Goal: Contribute content: Contribute content

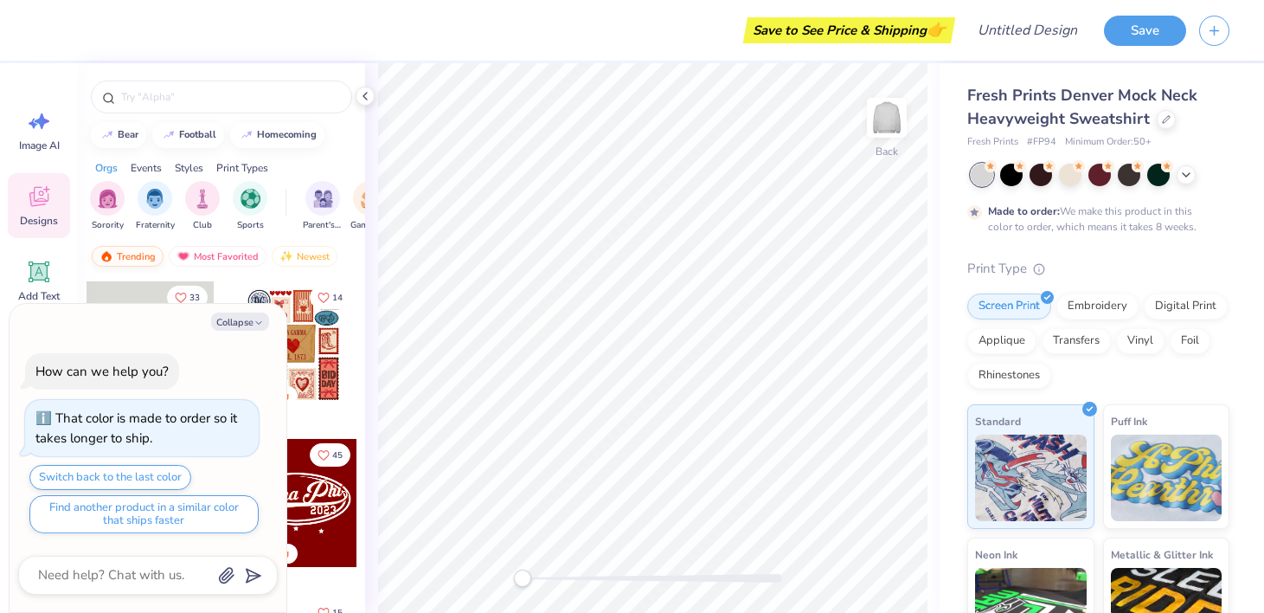
click at [128, 266] on div "Trending" at bounding box center [128, 256] width 72 height 21
click at [235, 319] on button "Collapse" at bounding box center [240, 321] width 58 height 18
type textarea "x"
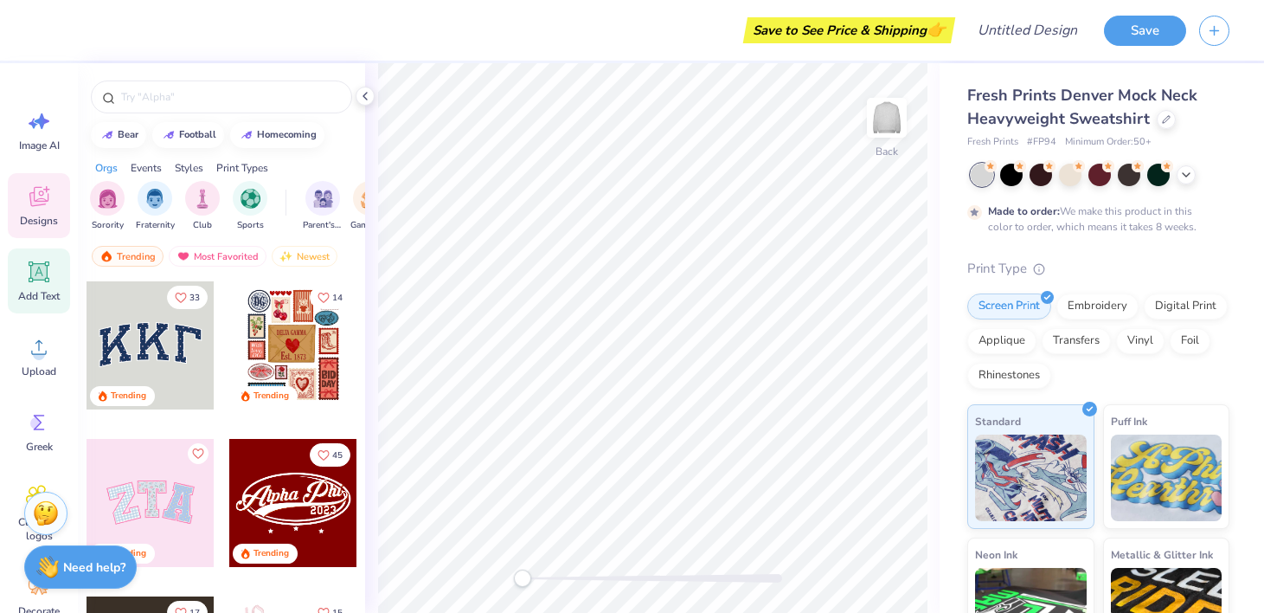
click at [43, 281] on icon at bounding box center [39, 272] width 26 height 26
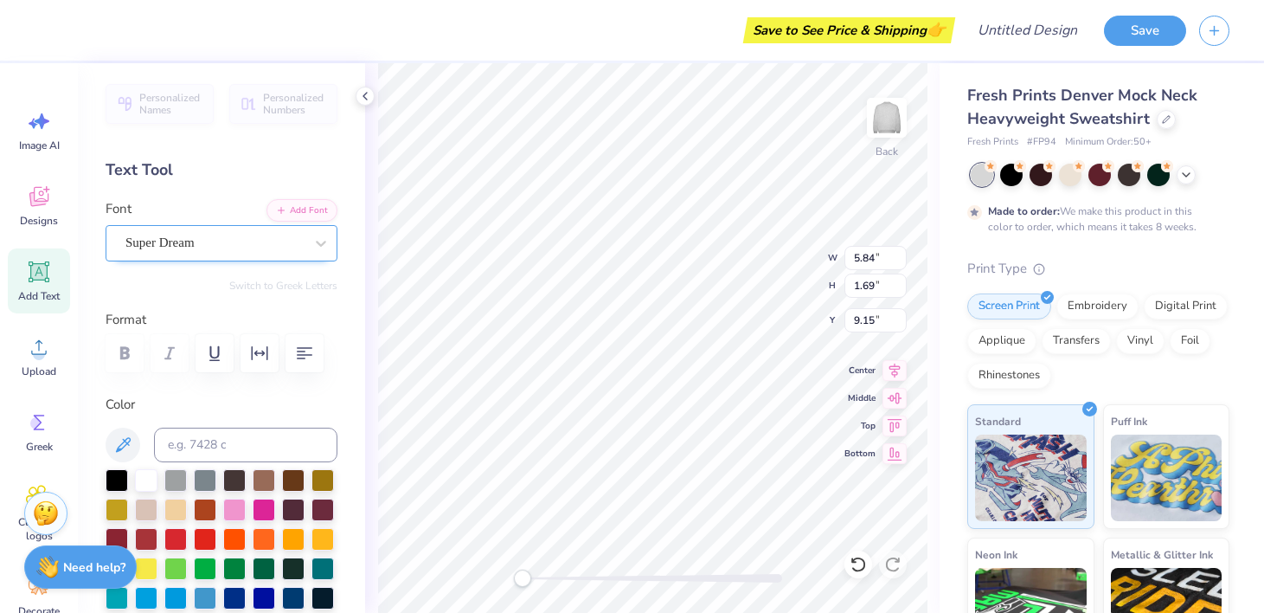
click at [299, 238] on div "Super Dream" at bounding box center [215, 242] width 182 height 27
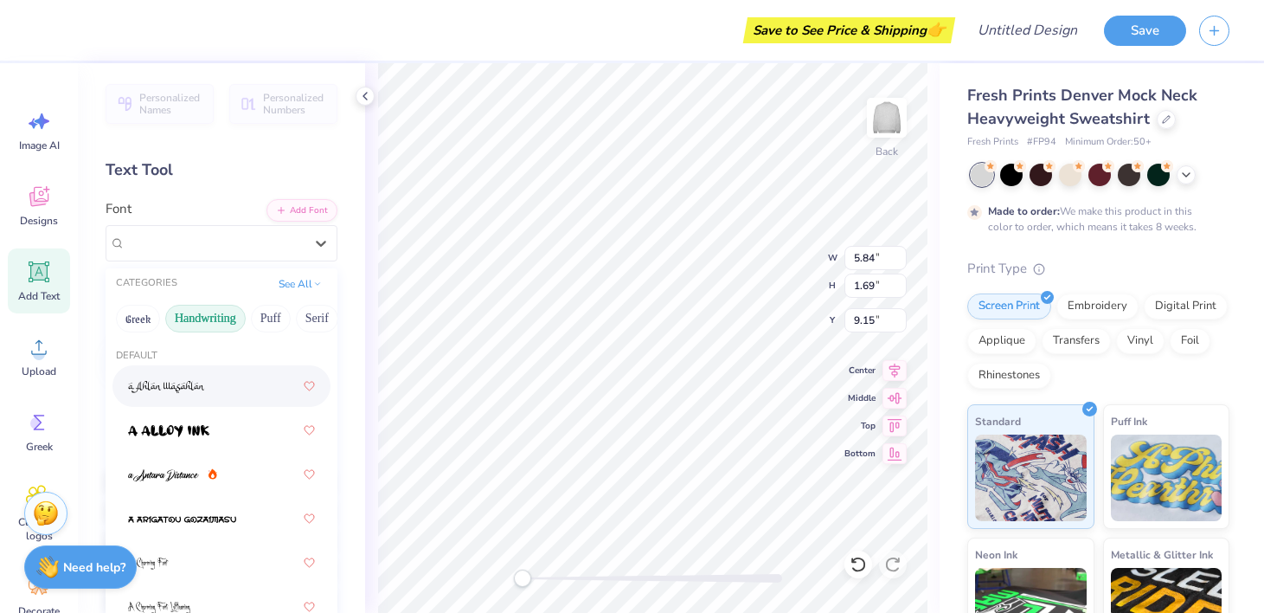
click at [210, 320] on button "Handwriting" at bounding box center [205, 319] width 80 height 28
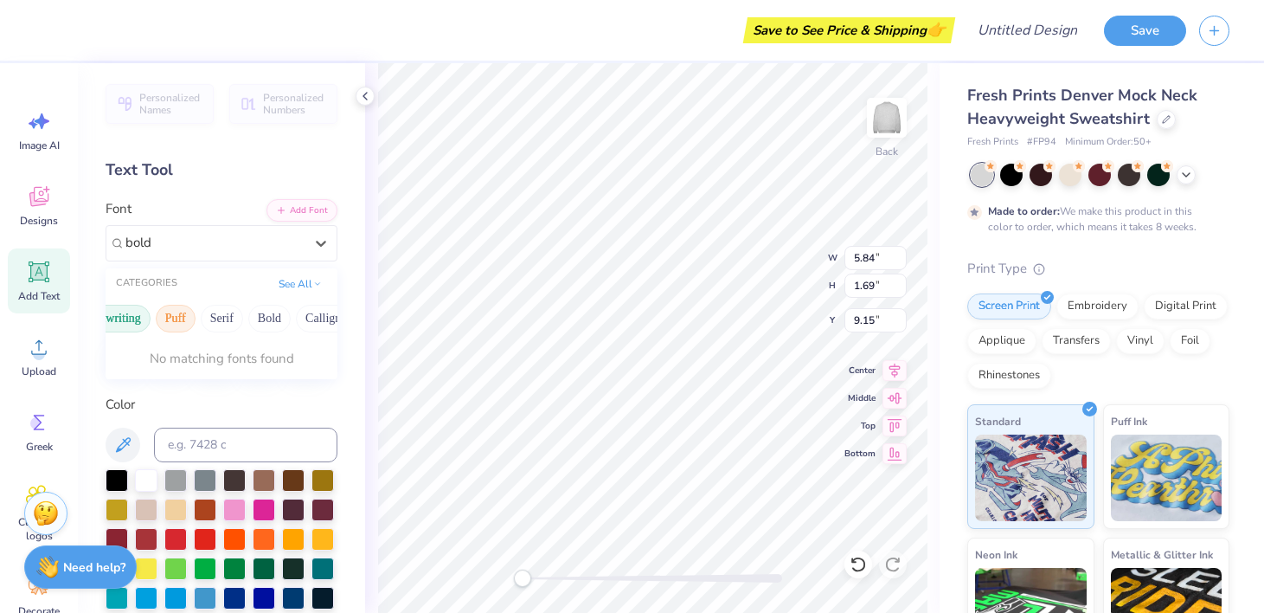
scroll to position [0, 96]
click at [312, 285] on button "See All" at bounding box center [300, 281] width 54 height 17
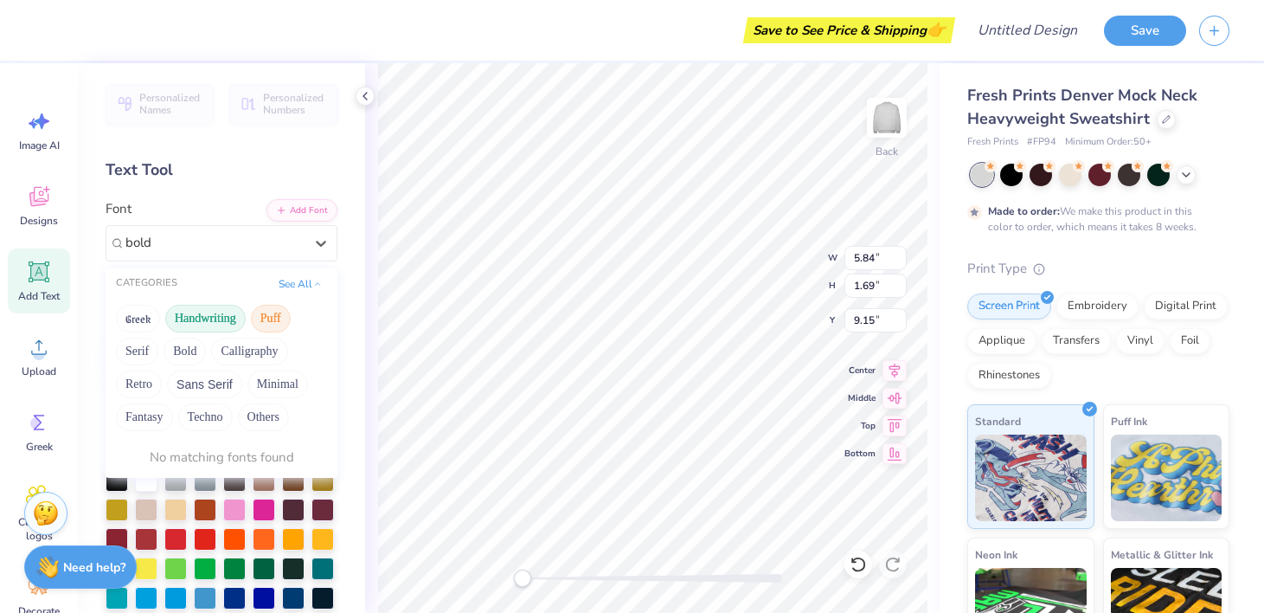
click at [273, 324] on button "Puff" at bounding box center [271, 319] width 40 height 28
click at [263, 317] on button "Puff" at bounding box center [271, 319] width 40 height 28
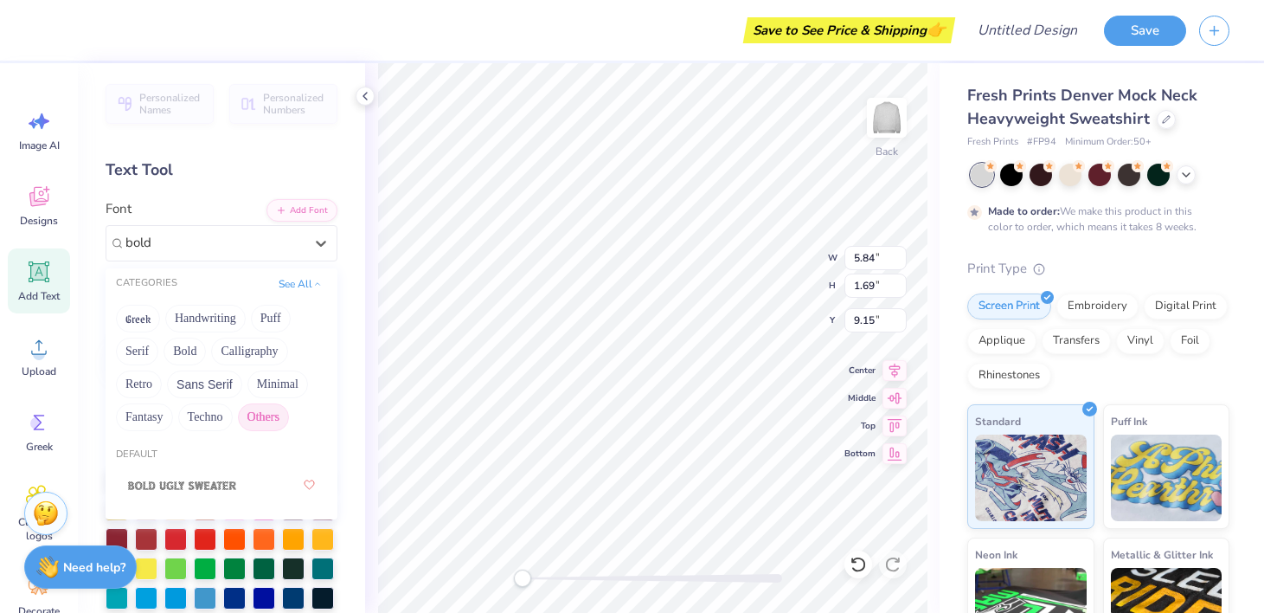
scroll to position [133, 0]
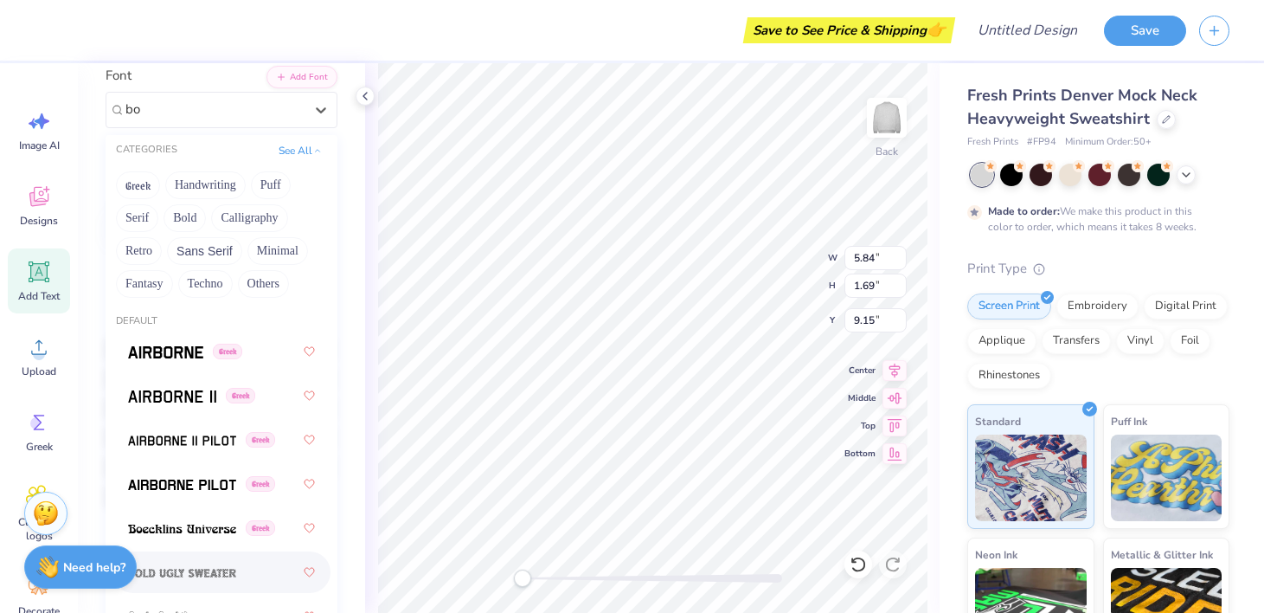
type input "b"
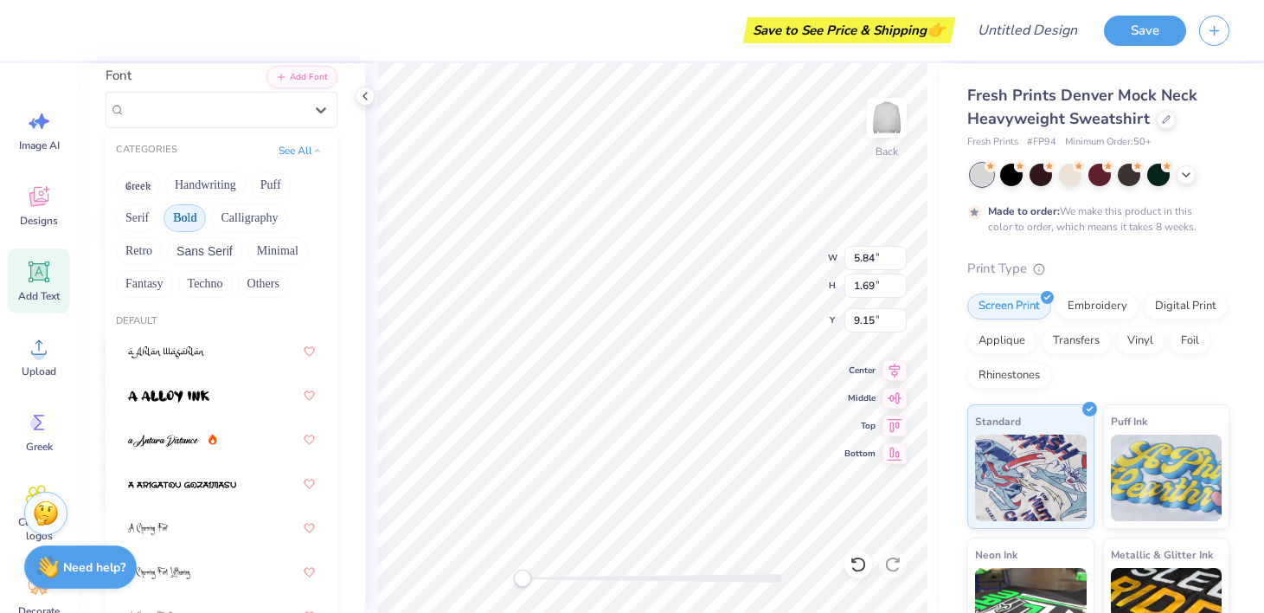
click at [182, 210] on button "Bold" at bounding box center [185, 218] width 42 height 28
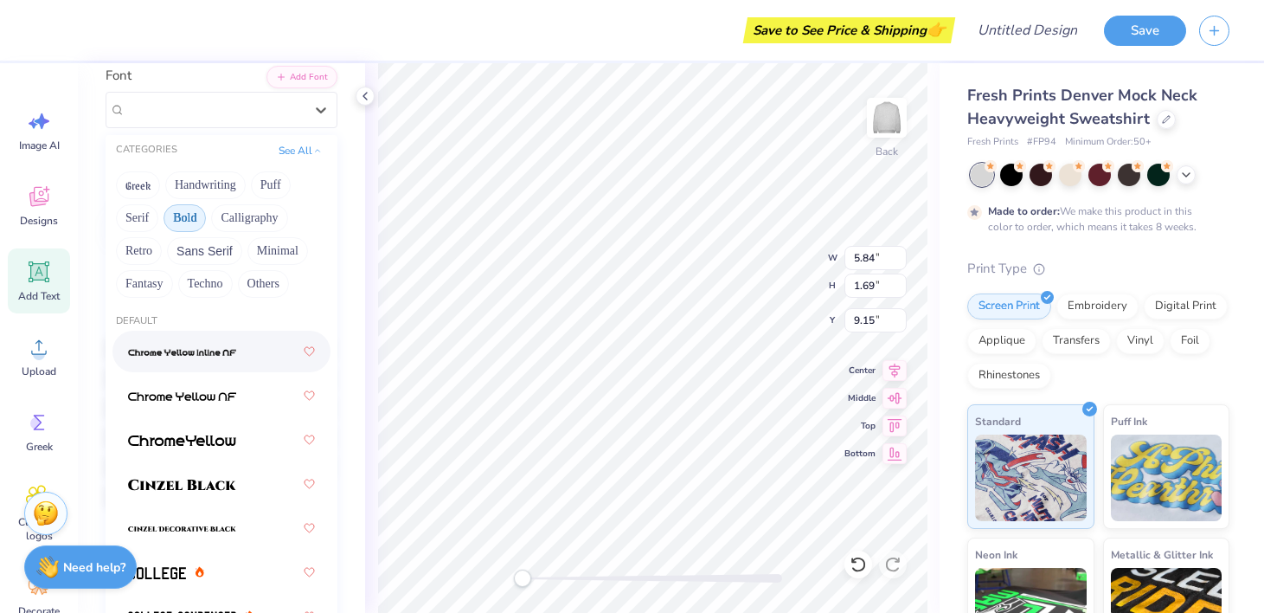
click at [188, 213] on button "Bold" at bounding box center [185, 218] width 42 height 28
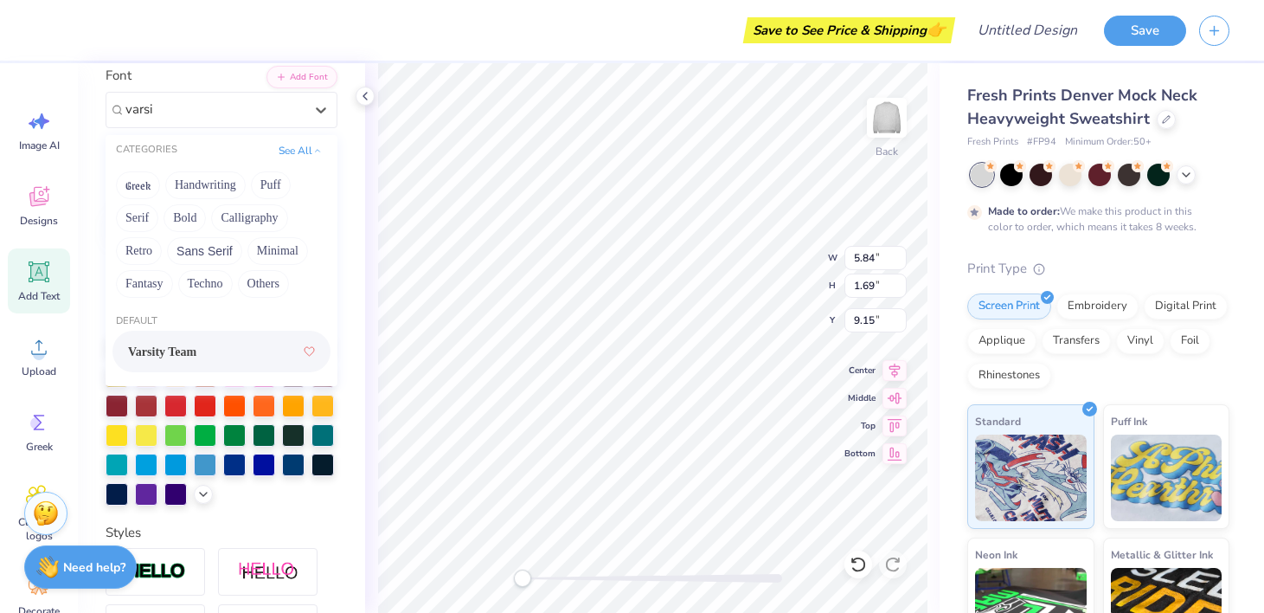
click at [227, 359] on div "Varsity Team" at bounding box center [221, 351] width 187 height 31
type input "varsi"
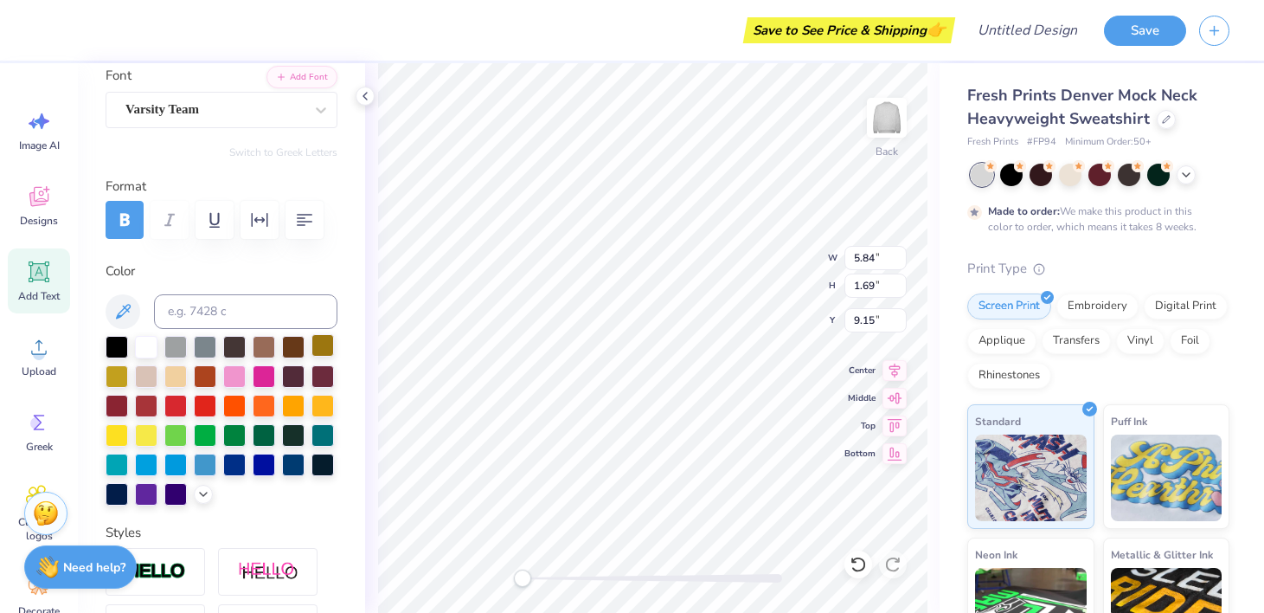
type textarea "T"
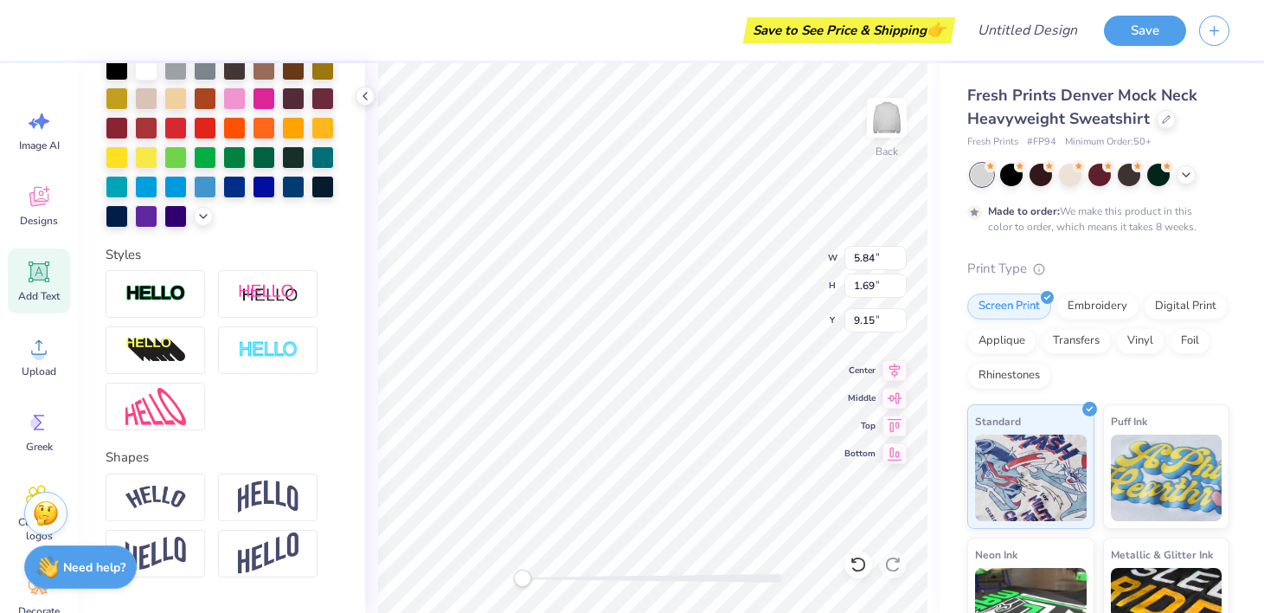
scroll to position [461, 0]
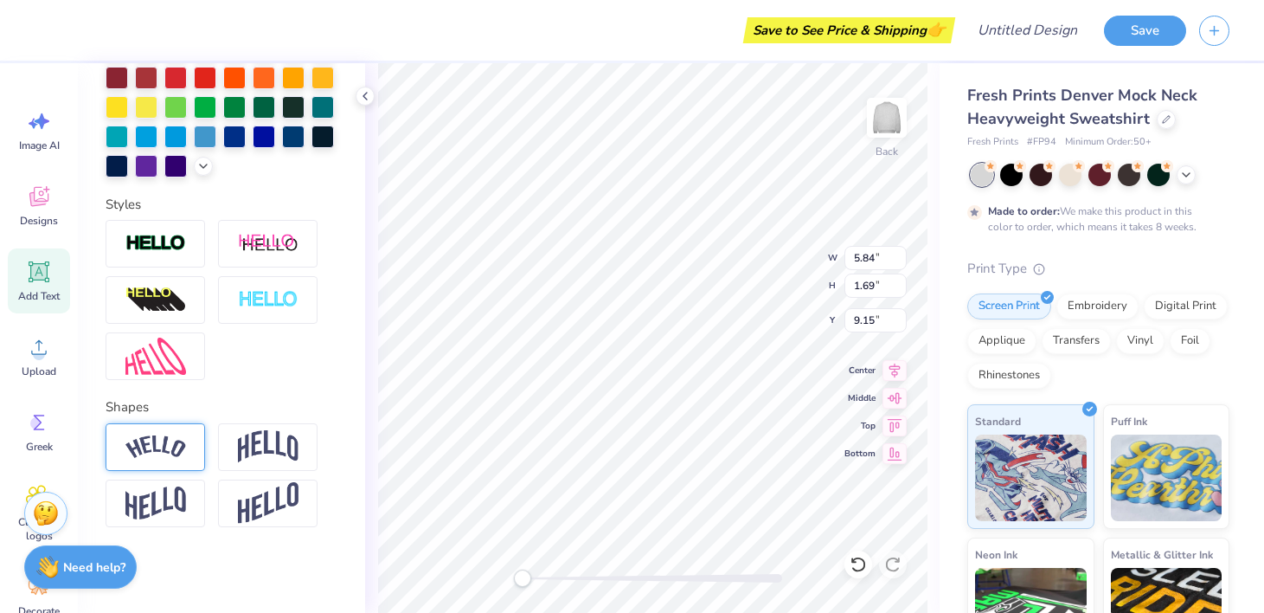
type textarea "Raiders"
click at [170, 429] on div at bounding box center [156, 447] width 100 height 48
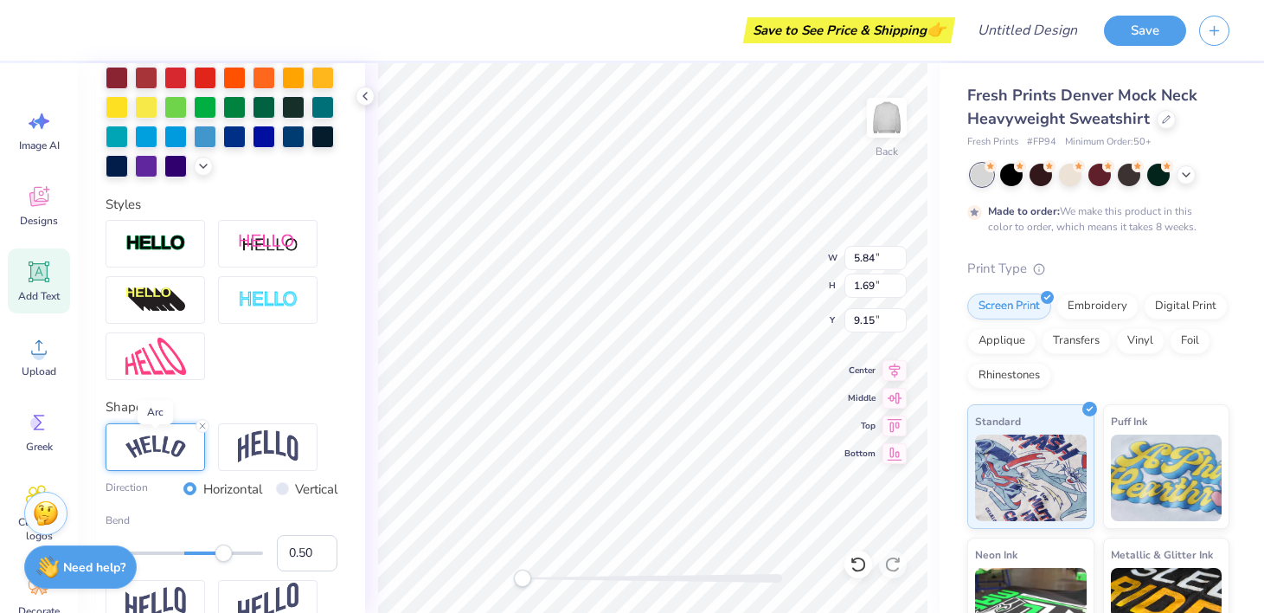
click at [172, 443] on img at bounding box center [155, 446] width 61 height 23
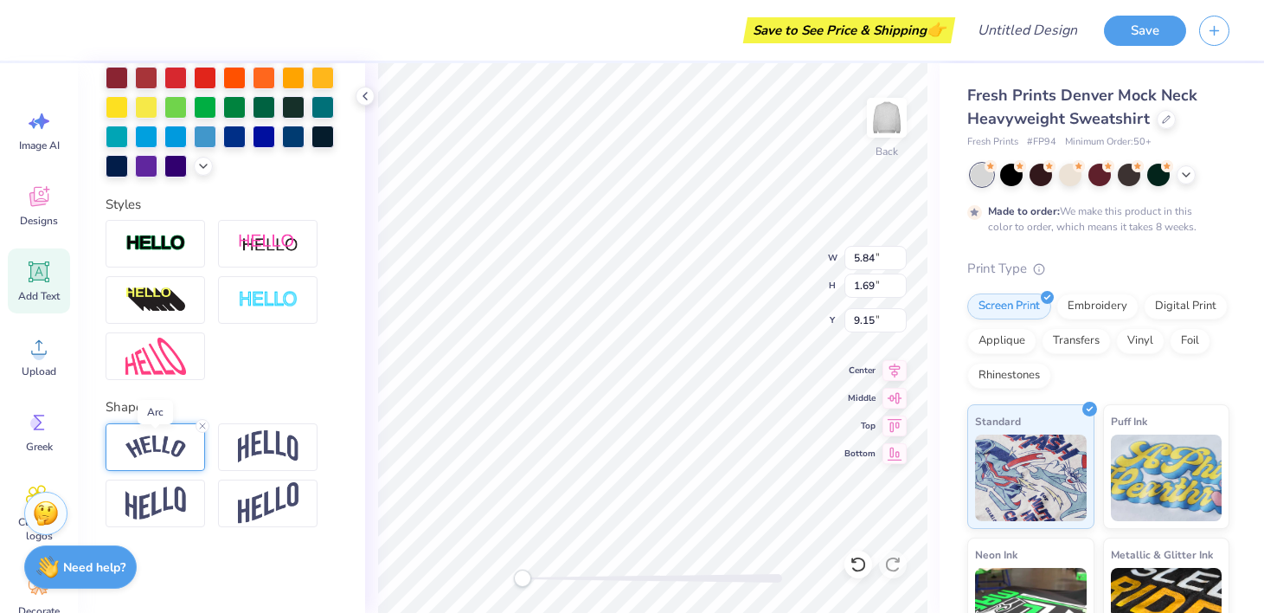
click at [172, 443] on img at bounding box center [155, 446] width 61 height 23
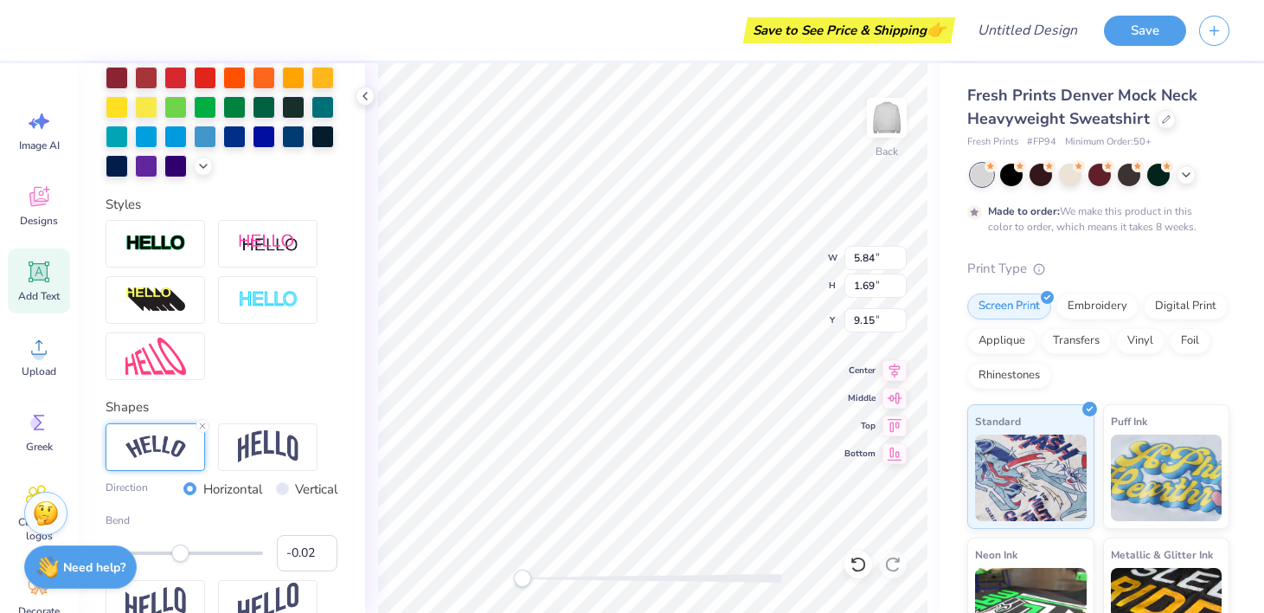
type input "0.00"
drag, startPoint x: 221, startPoint y: 555, endPoint x: 184, endPoint y: 558, distance: 36.5
click at [184, 558] on div "Accessibility label" at bounding box center [179, 552] width 17 height 17
click at [168, 460] on div at bounding box center [156, 447] width 100 height 48
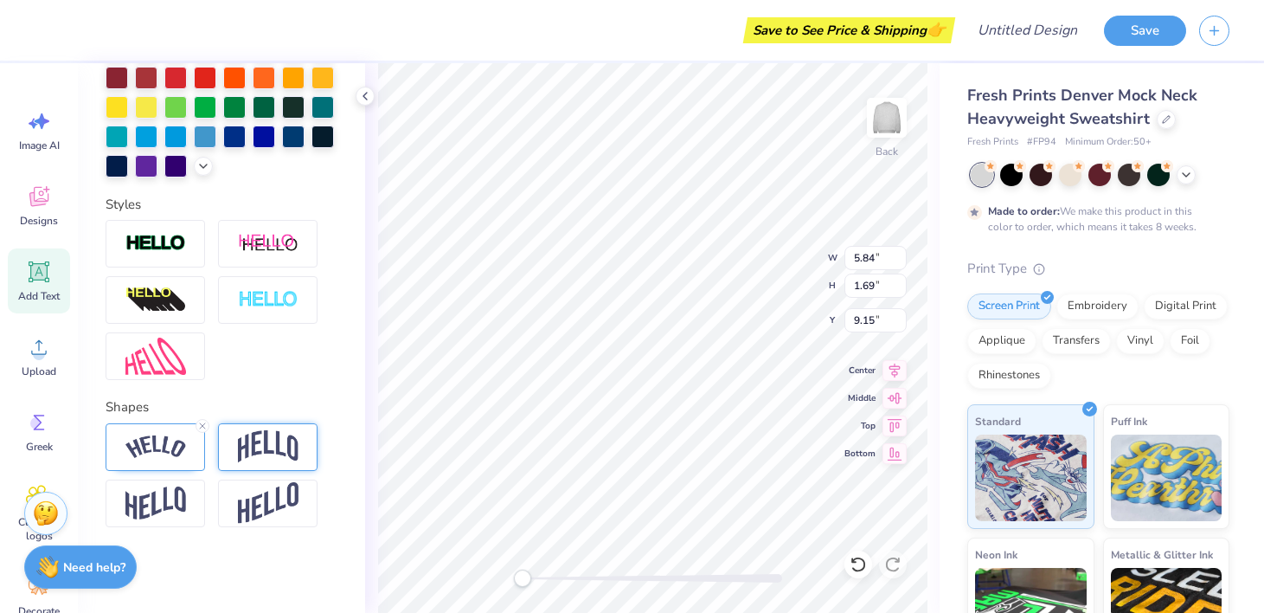
click at [262, 441] on img at bounding box center [268, 446] width 61 height 33
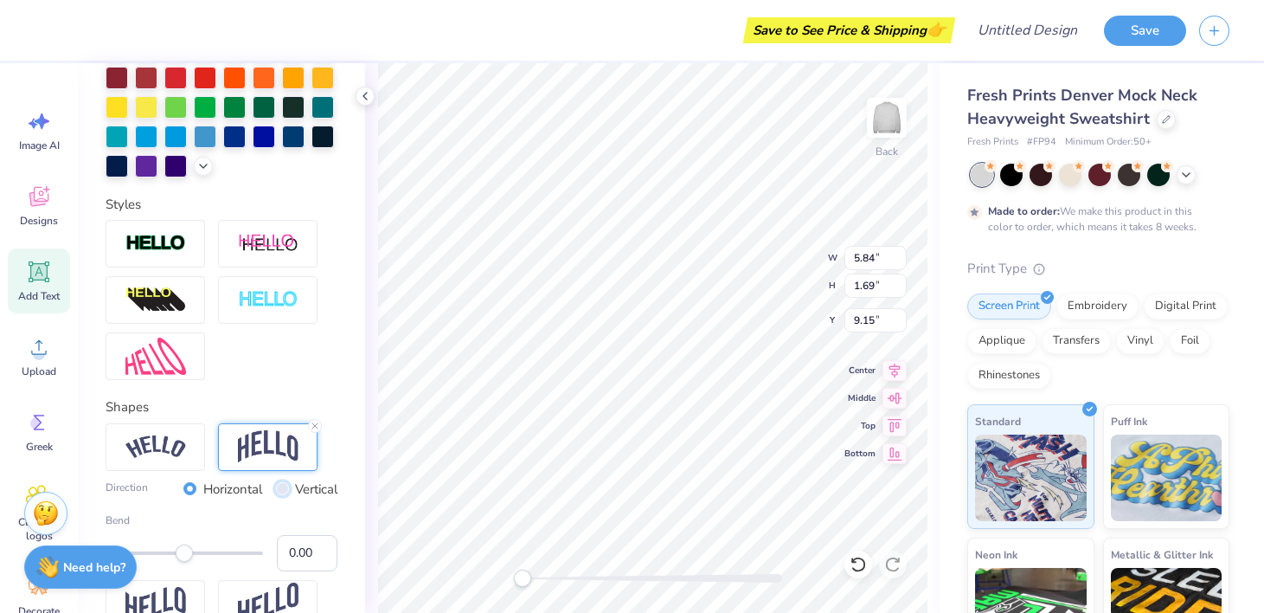
click at [277, 487] on input "Vertical" at bounding box center [282, 488] width 13 height 13
radio input "true"
click at [194, 489] on div "Horizontal" at bounding box center [222, 489] width 79 height 20
click at [185, 492] on input "Horizontal" at bounding box center [189, 488] width 13 height 13
radio input "true"
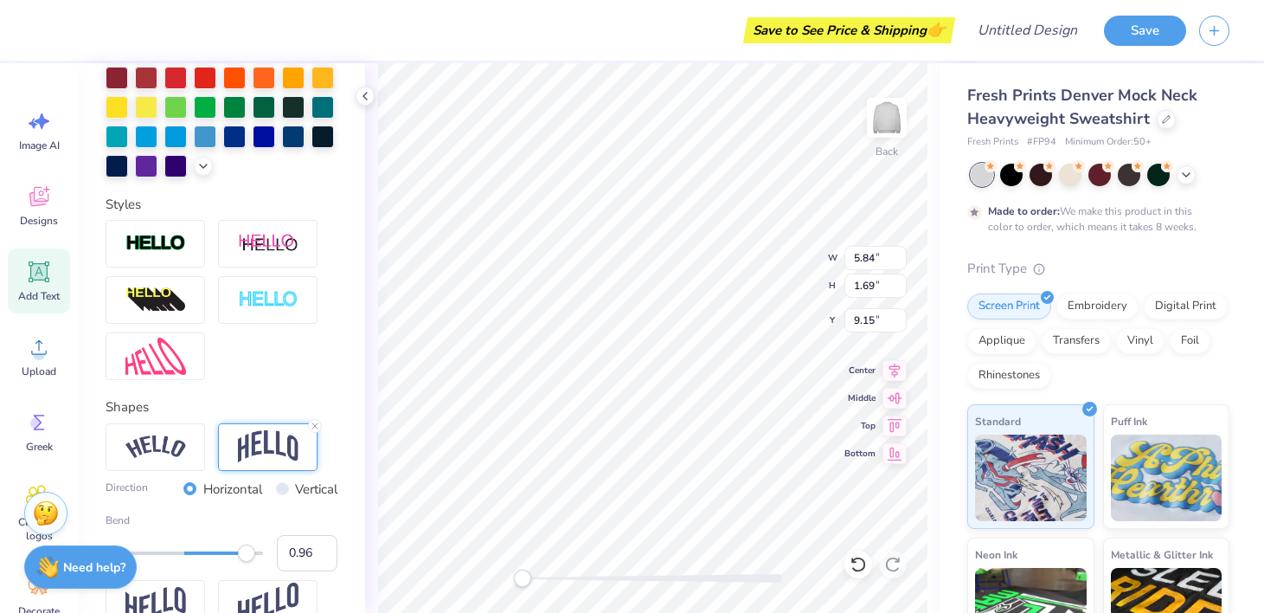
type input "0.97"
drag, startPoint x: 183, startPoint y: 550, endPoint x: 261, endPoint y: 558, distance: 77.4
click at [261, 558] on div "Accessibility label" at bounding box center [260, 552] width 17 height 17
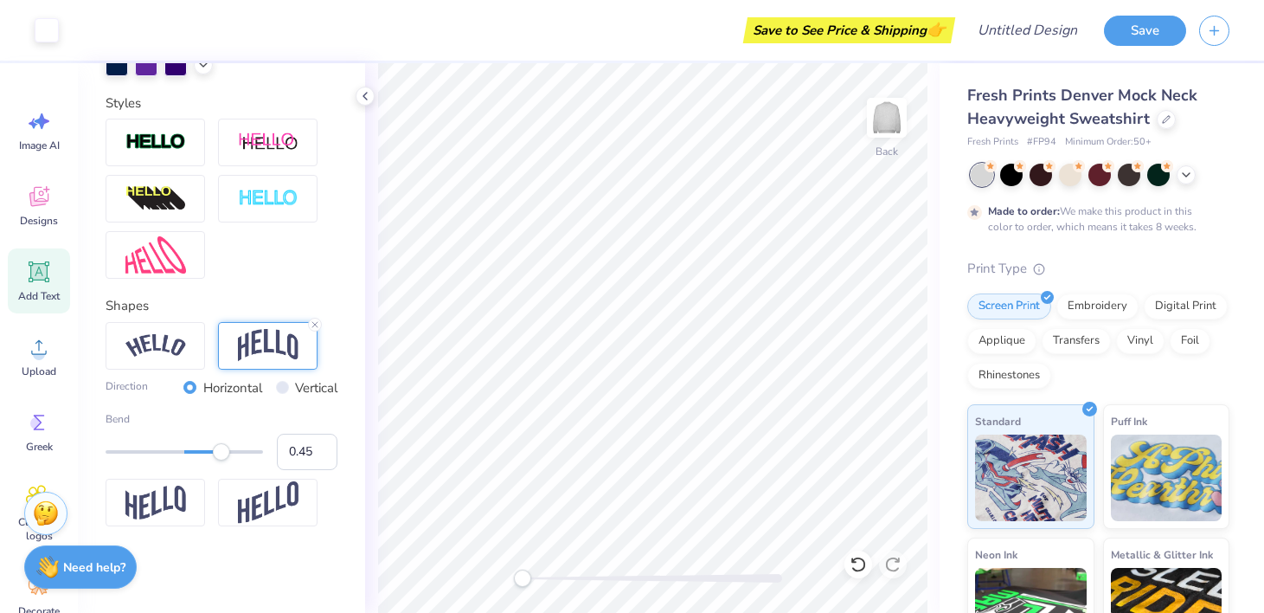
type input "0.44"
drag, startPoint x: 258, startPoint y: 446, endPoint x: 219, endPoint y: 444, distance: 39.0
click at [219, 444] on div "Accessibility label" at bounding box center [221, 451] width 17 height 17
type input "0.30"
drag, startPoint x: 224, startPoint y: 451, endPoint x: 208, endPoint y: 452, distance: 16.5
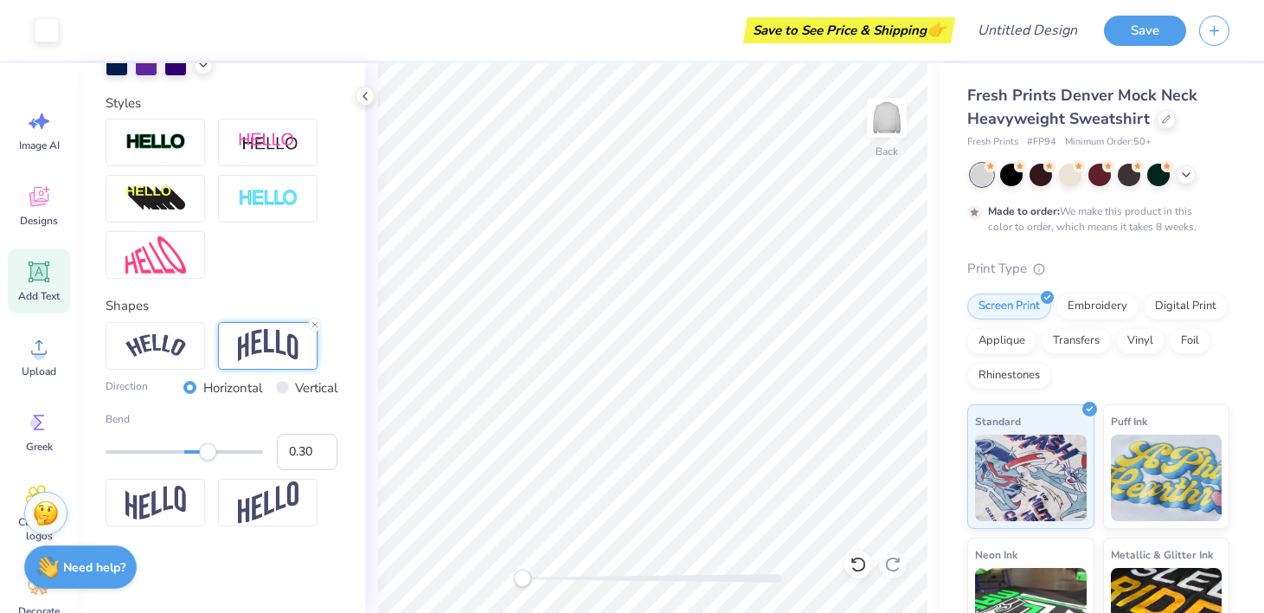
click at [208, 452] on div "Accessibility label" at bounding box center [207, 451] width 17 height 17
type input "13.44"
type input "4.10"
type input "3.00"
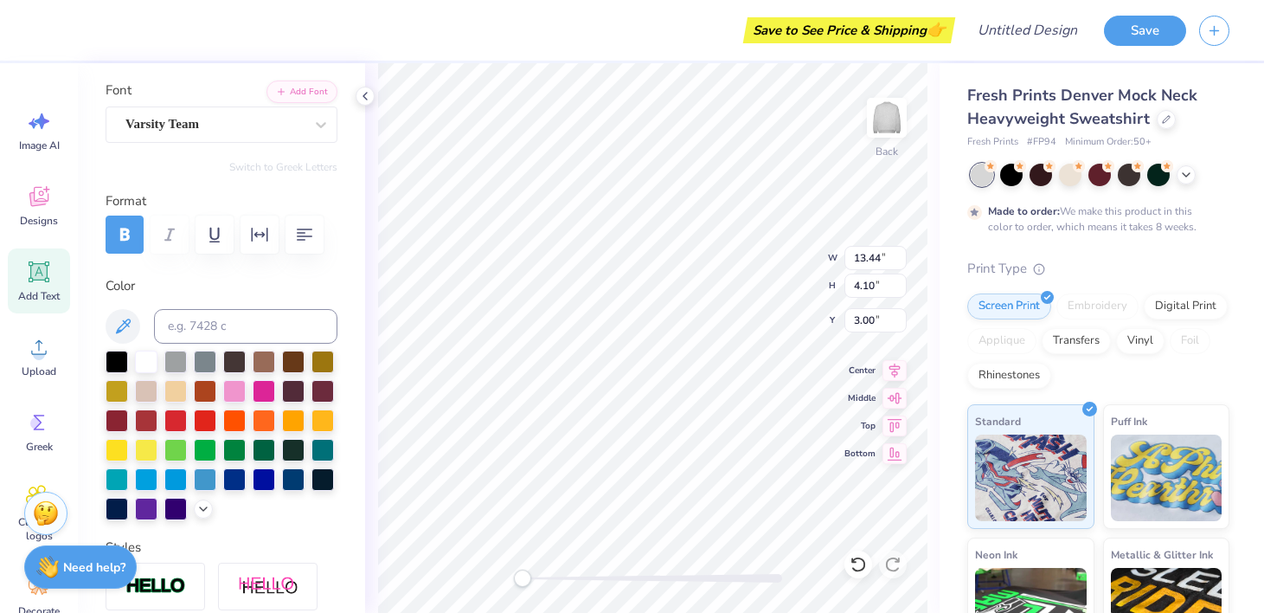
scroll to position [123, 0]
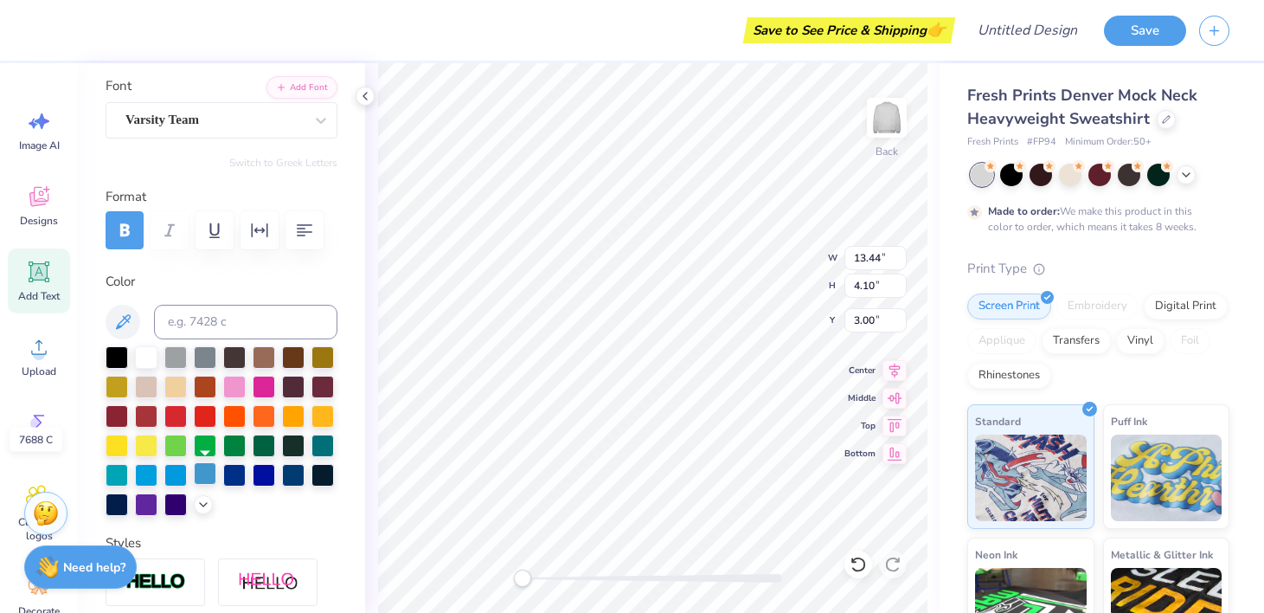
click at [208, 473] on div at bounding box center [205, 473] width 23 height 23
click at [237, 473] on div at bounding box center [234, 473] width 23 height 23
click at [267, 473] on div at bounding box center [264, 473] width 23 height 23
click at [266, 473] on div at bounding box center [264, 473] width 23 height 23
click at [177, 471] on div at bounding box center [175, 473] width 23 height 23
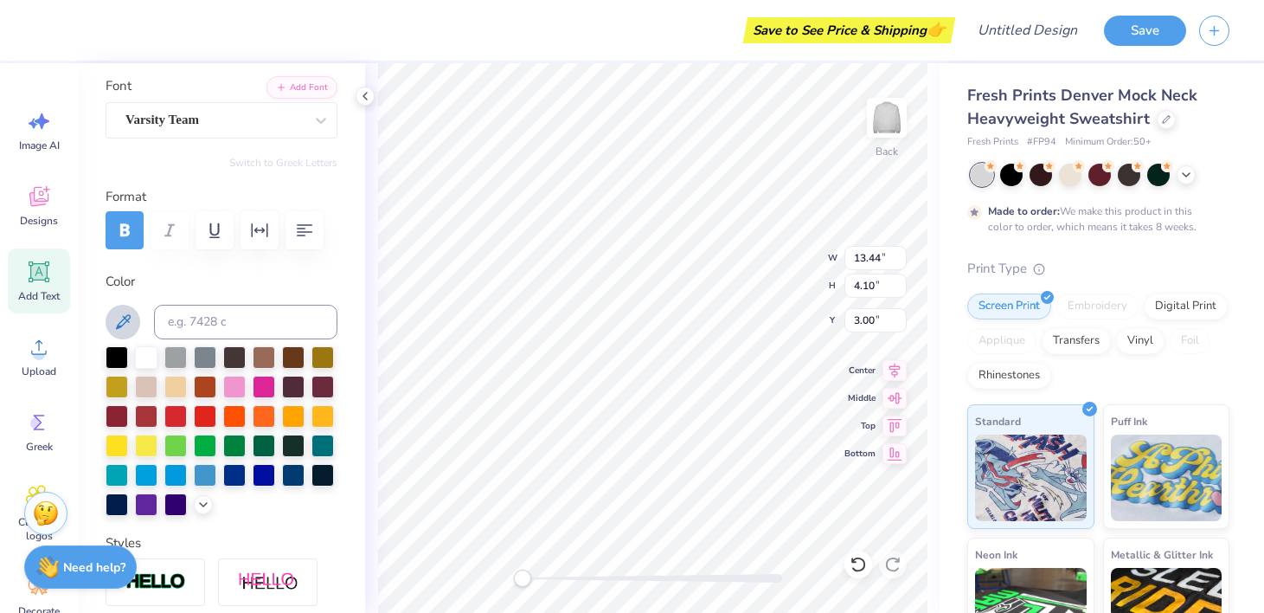
click at [128, 313] on icon at bounding box center [123, 322] width 21 height 21
click at [128, 325] on icon at bounding box center [123, 322] width 21 height 21
click at [201, 506] on icon at bounding box center [203, 503] width 14 height 14
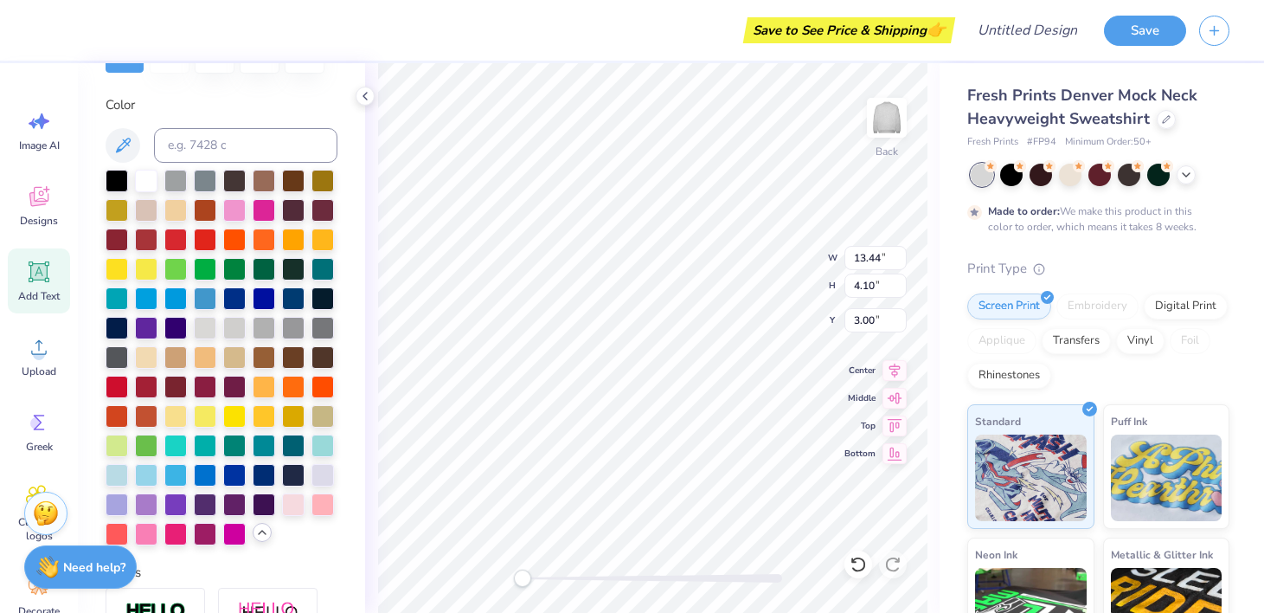
scroll to position [300, 0]
click at [209, 477] on div at bounding box center [205, 472] width 23 height 23
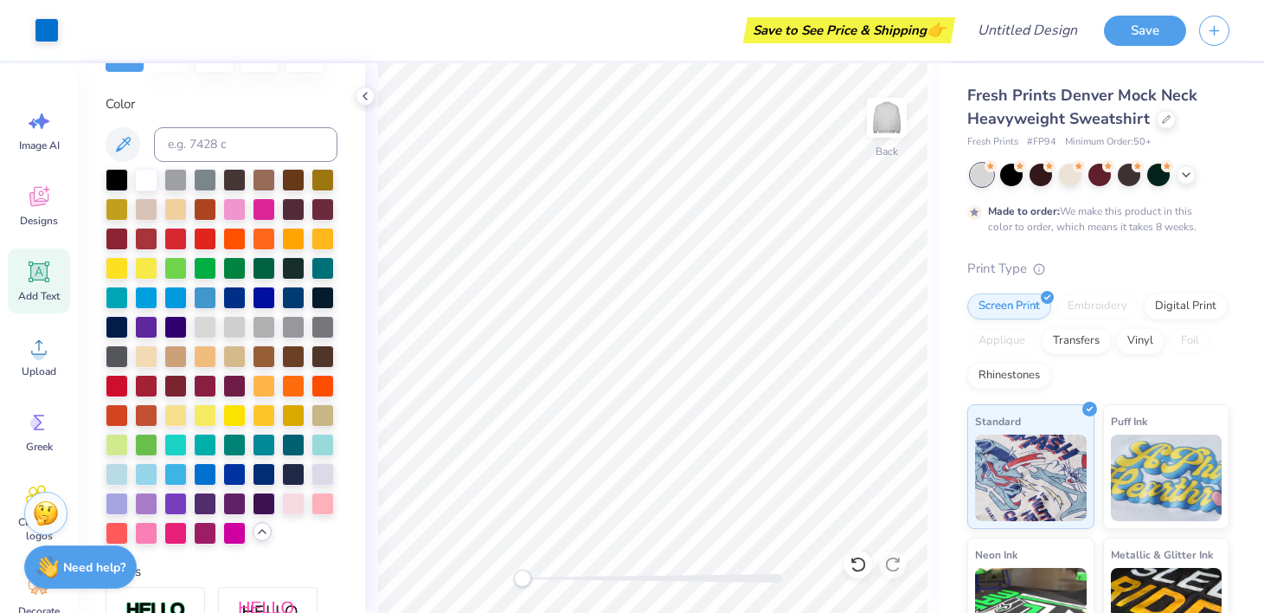
click at [1104, 306] on div "Embroidery" at bounding box center [1098, 306] width 82 height 26
type input "12.21"
type input "3.72"
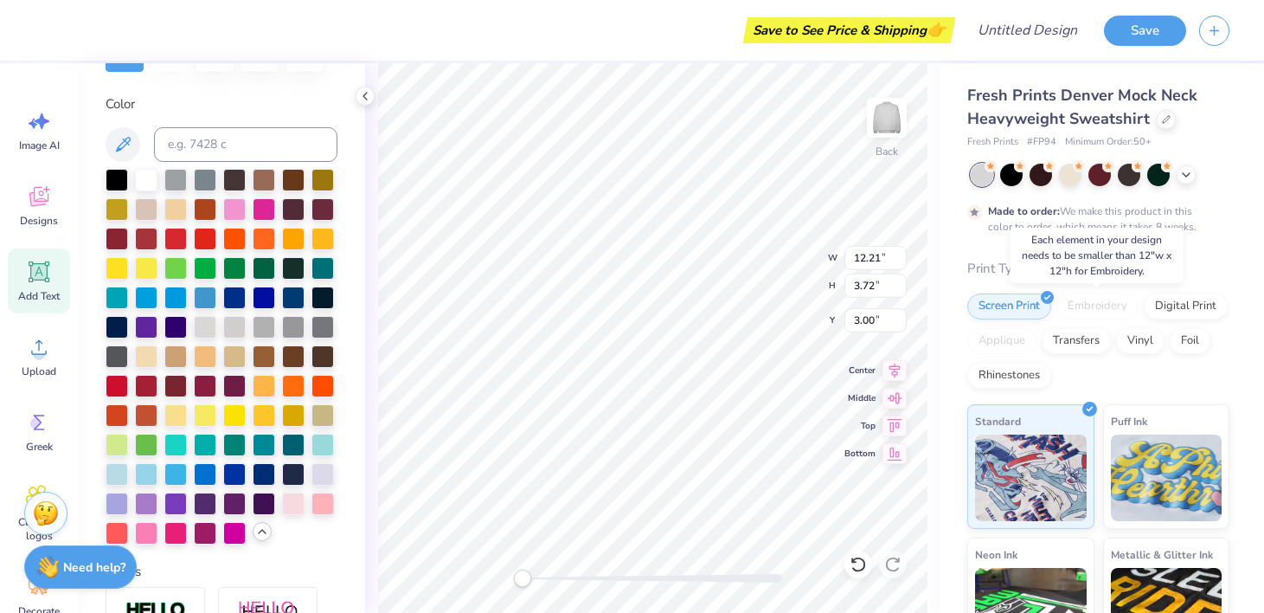
click at [1094, 309] on div "Embroidery" at bounding box center [1098, 306] width 82 height 26
type input "13.95"
type input "4.25"
click at [1146, 338] on div "Vinyl" at bounding box center [1140, 338] width 48 height 26
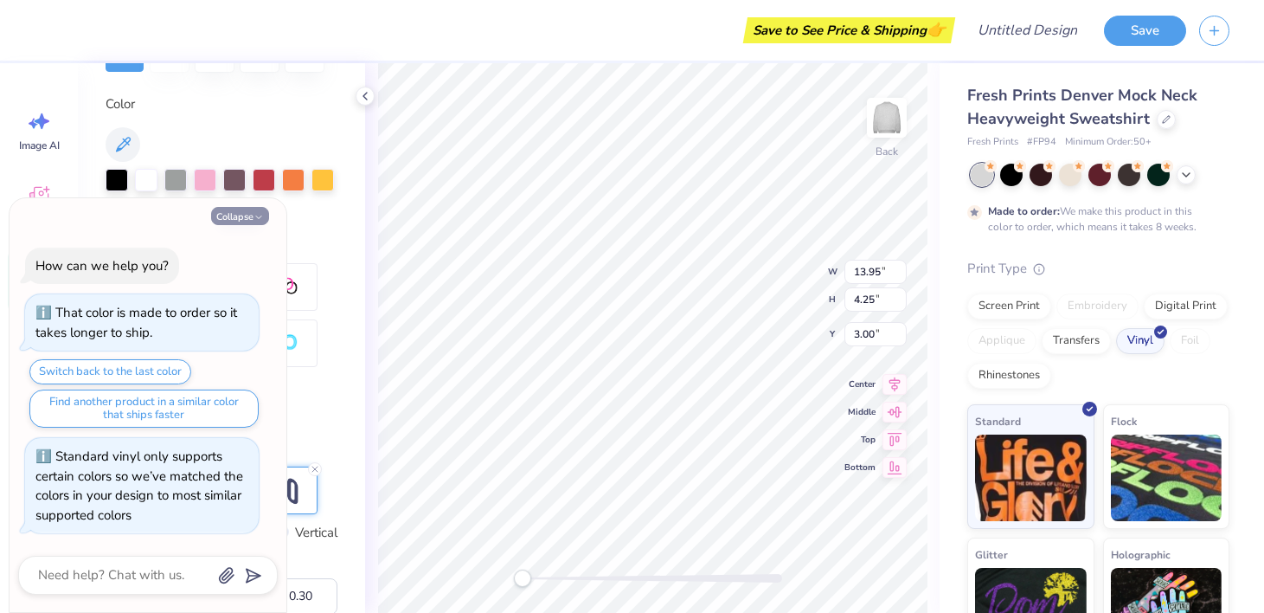
click at [230, 219] on button "Collapse" at bounding box center [240, 216] width 58 height 18
type textarea "x"
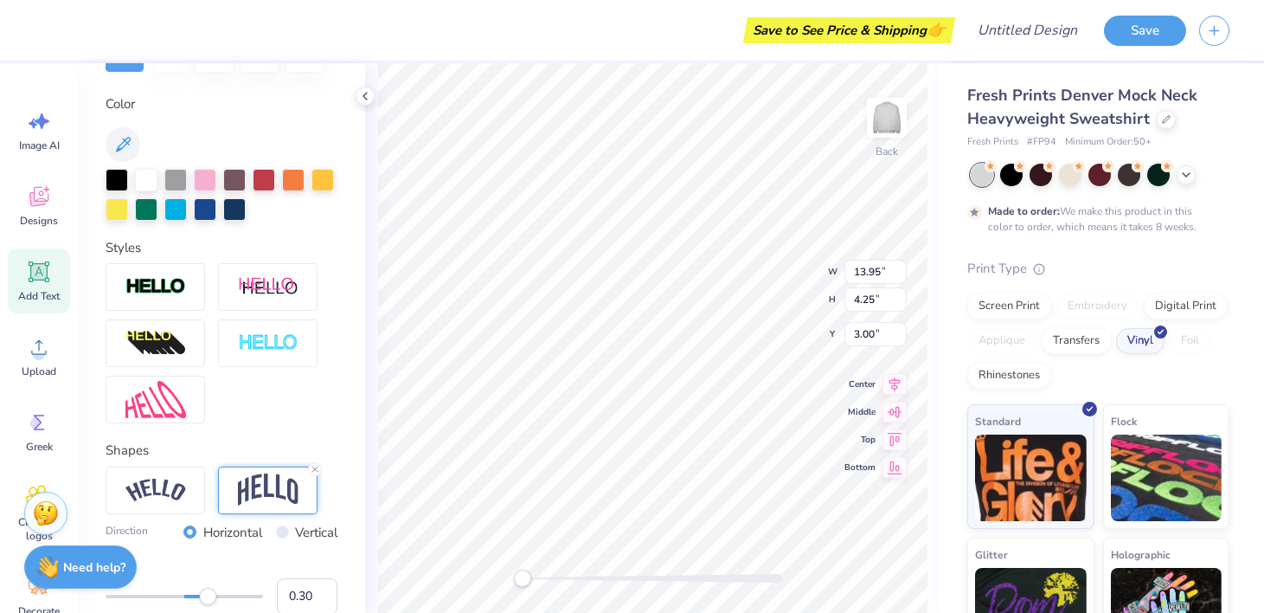
scroll to position [49, 0]
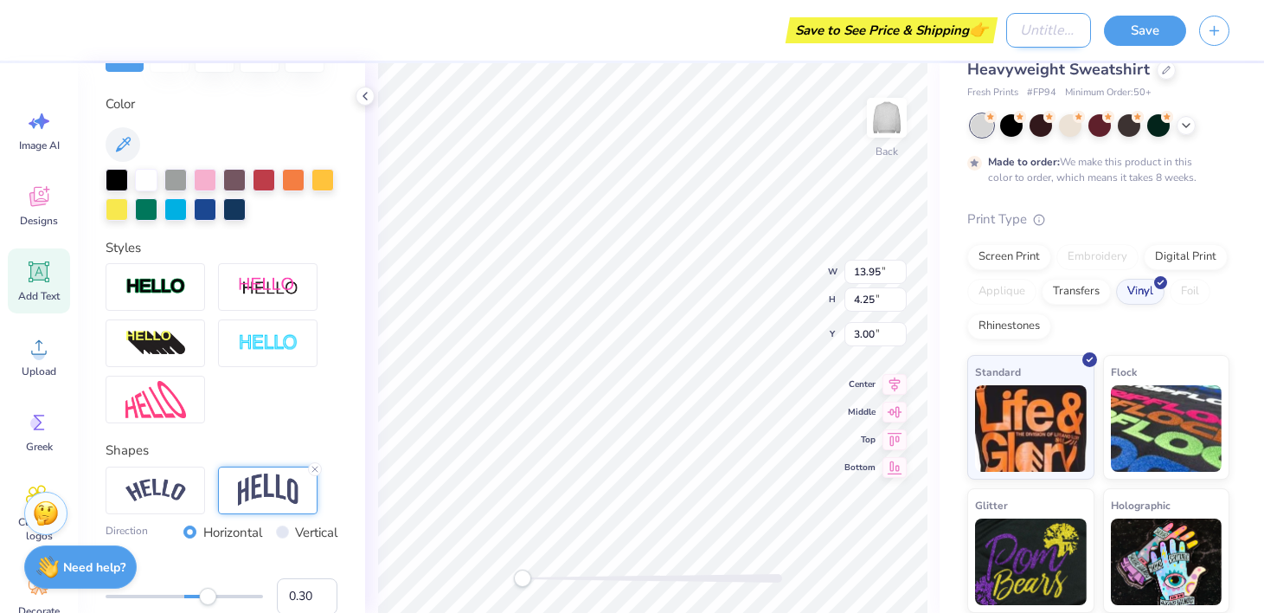
click at [1053, 29] on input "Design Title" at bounding box center [1049, 30] width 85 height 35
type input "riaders"
click at [1153, 32] on button "Save" at bounding box center [1145, 28] width 82 height 30
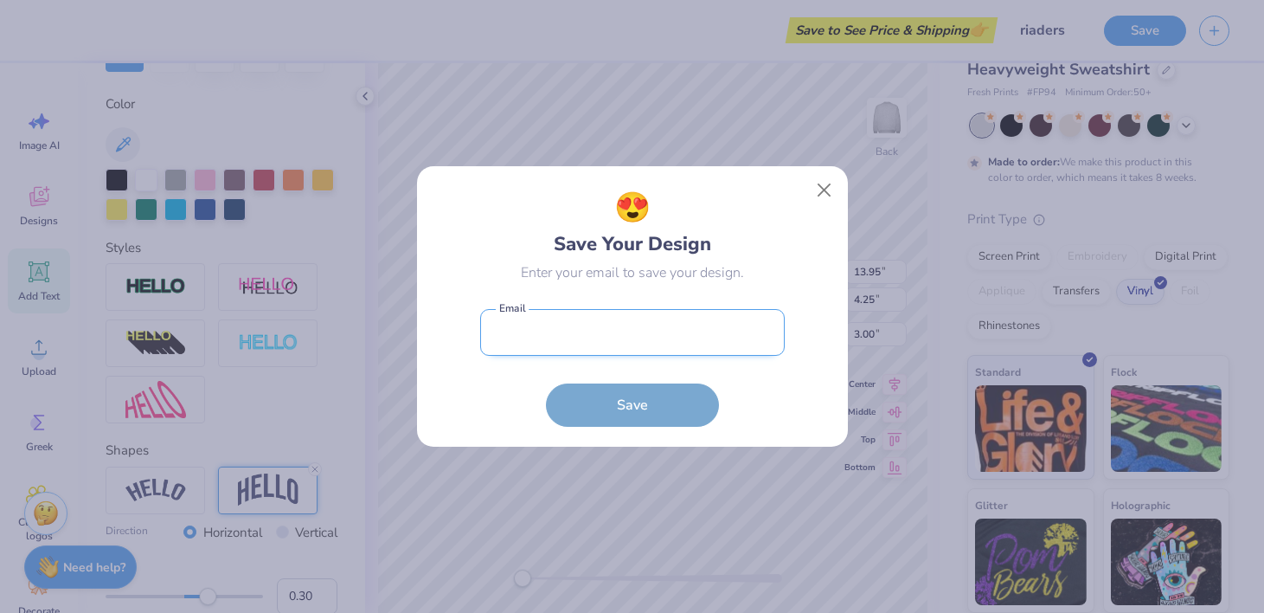
click at [688, 319] on input "email" at bounding box center [632, 333] width 305 height 48
type input "[EMAIL_ADDRESS][DOMAIN_NAME]"
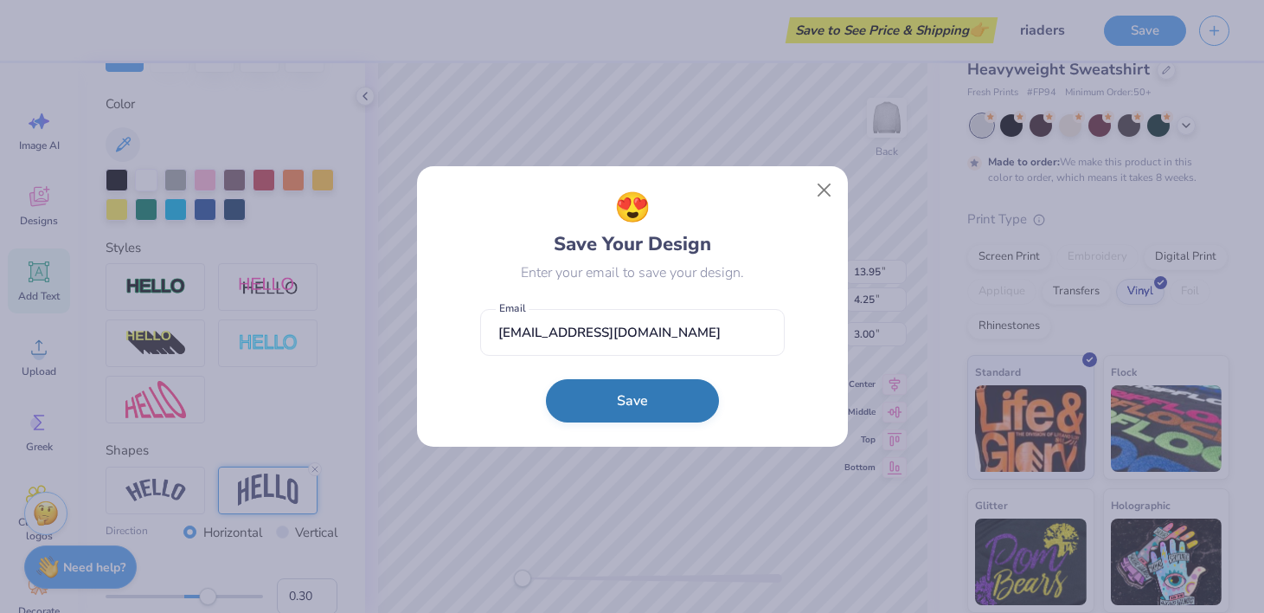
click at [660, 392] on button "Save" at bounding box center [632, 400] width 173 height 43
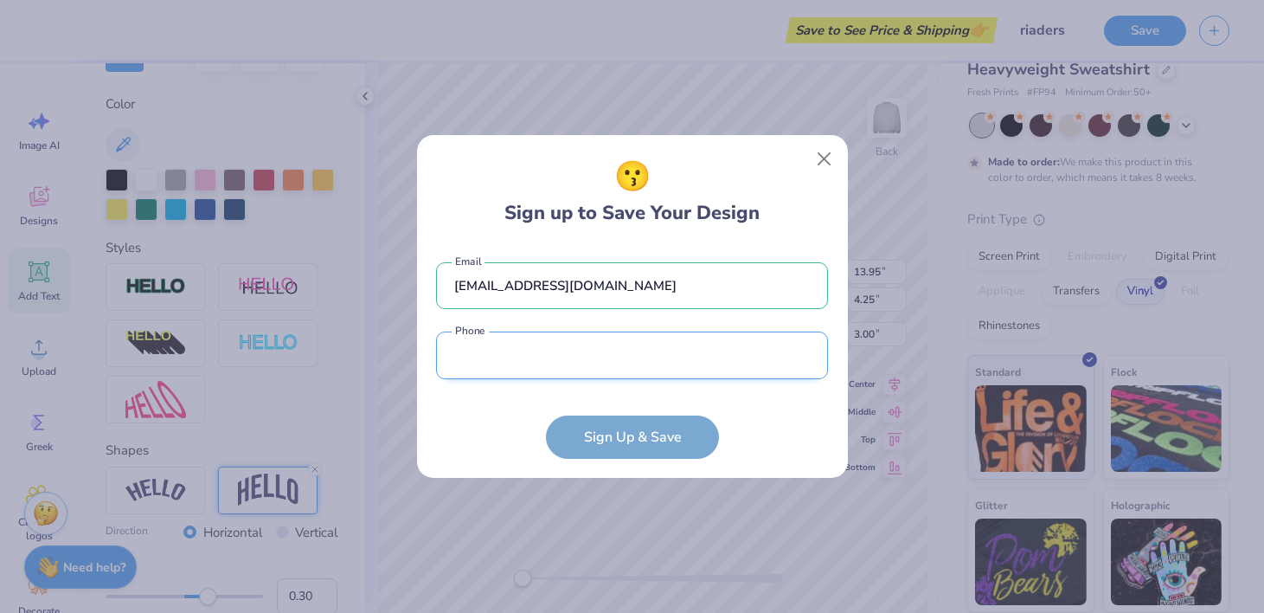
click at [592, 354] on input "tel" at bounding box center [632, 355] width 392 height 48
type input "[PHONE_NUMBER]"
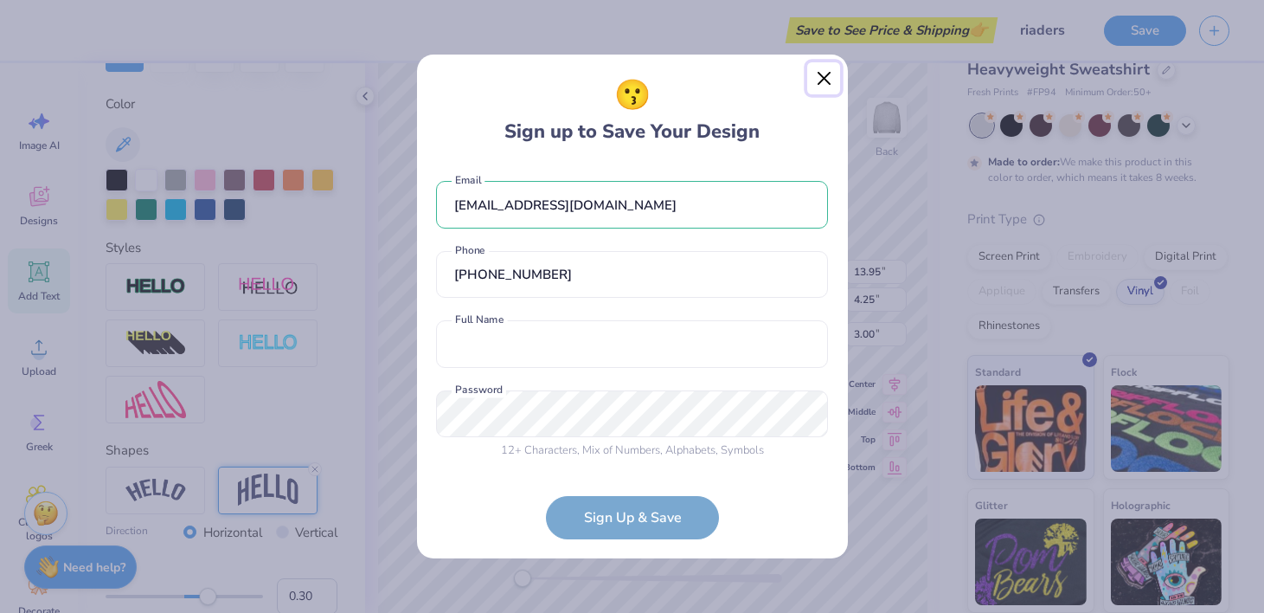
click at [834, 80] on button "Close" at bounding box center [824, 78] width 33 height 33
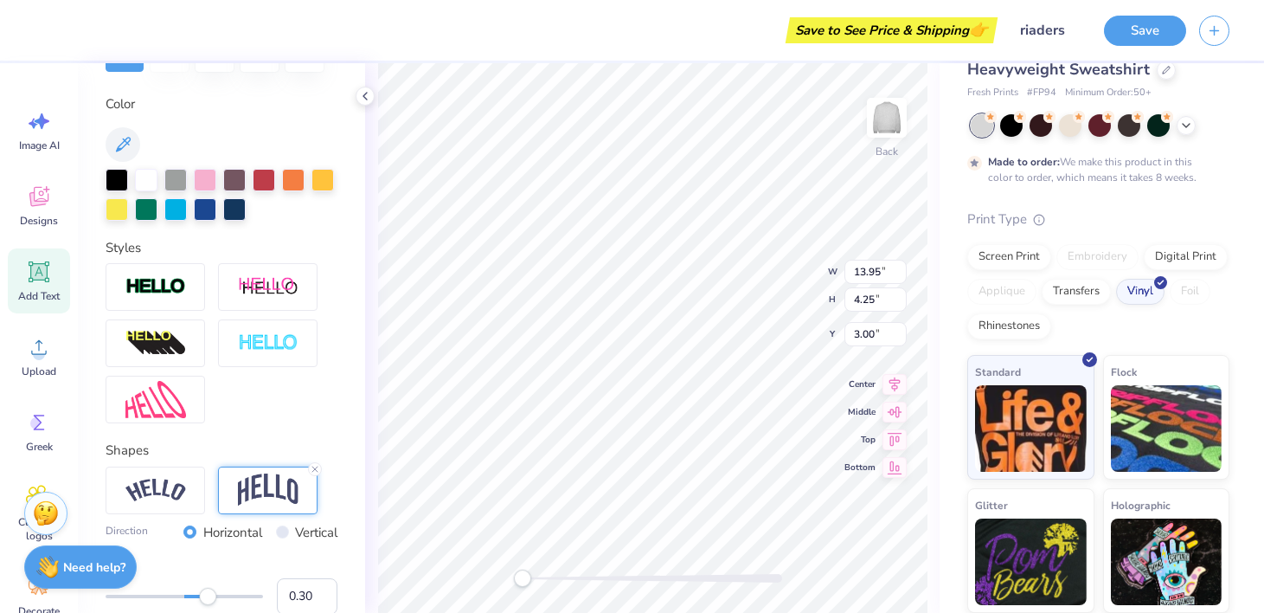
scroll to position [0, 0]
